Goal: Check status: Check status

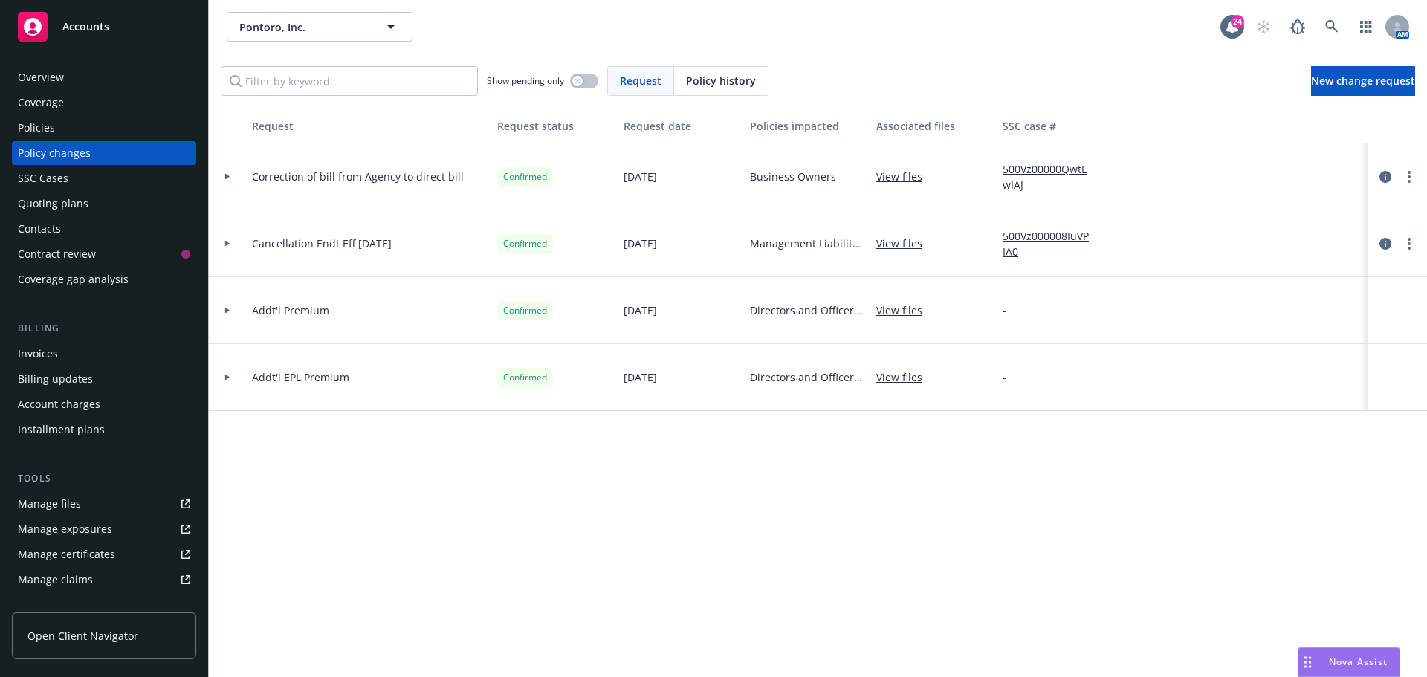
click at [428, 520] on div "Request Request status Request date Policies impacted Associated files SSC case…" at bounding box center [818, 392] width 1218 height 569
click at [850, 36] on div "Pontoro, Inc. Pontoro, Inc." at bounding box center [724, 27] width 994 height 30
